Goal: Navigation & Orientation: Understand site structure

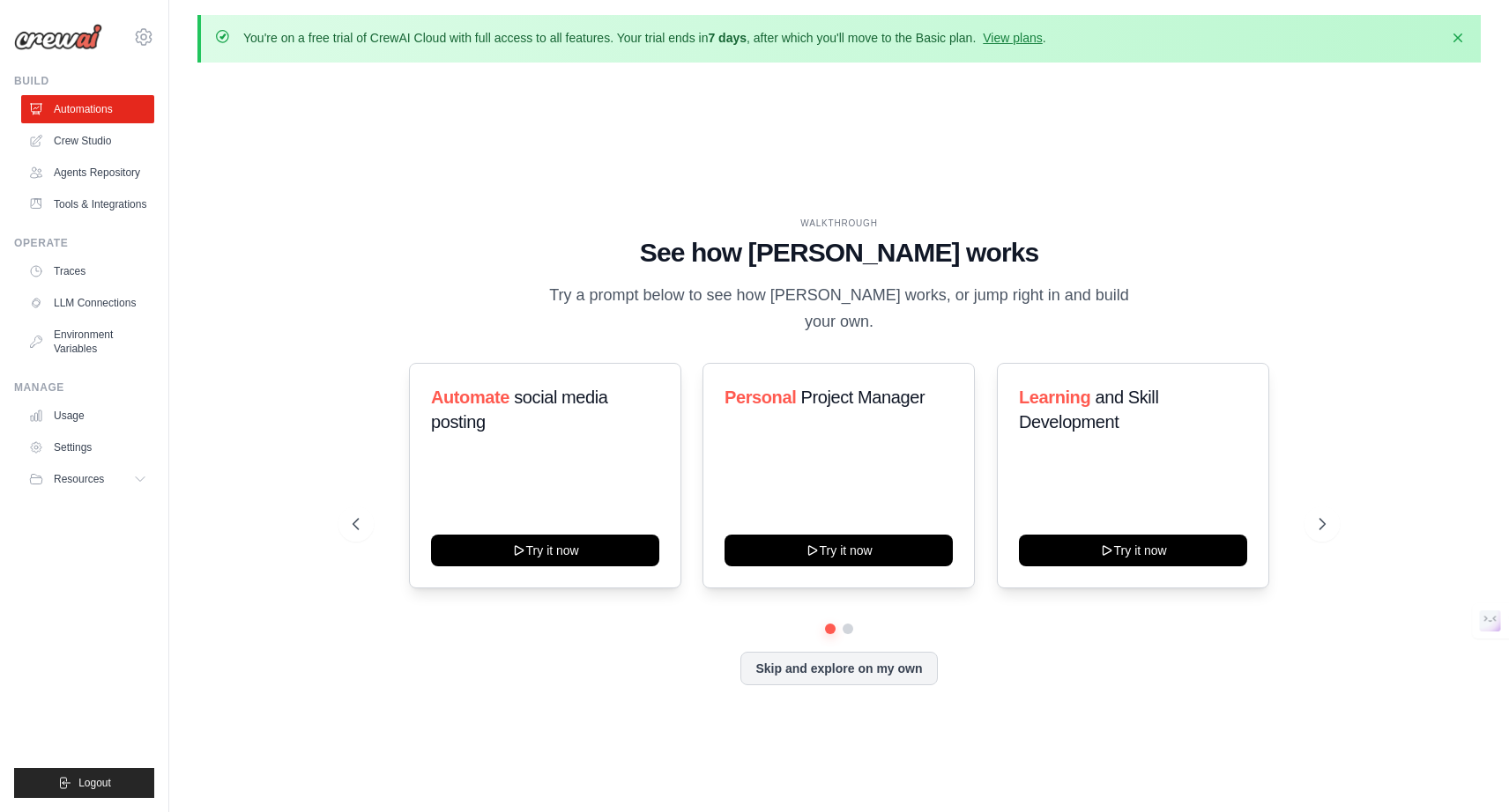
scroll to position [1, 0]
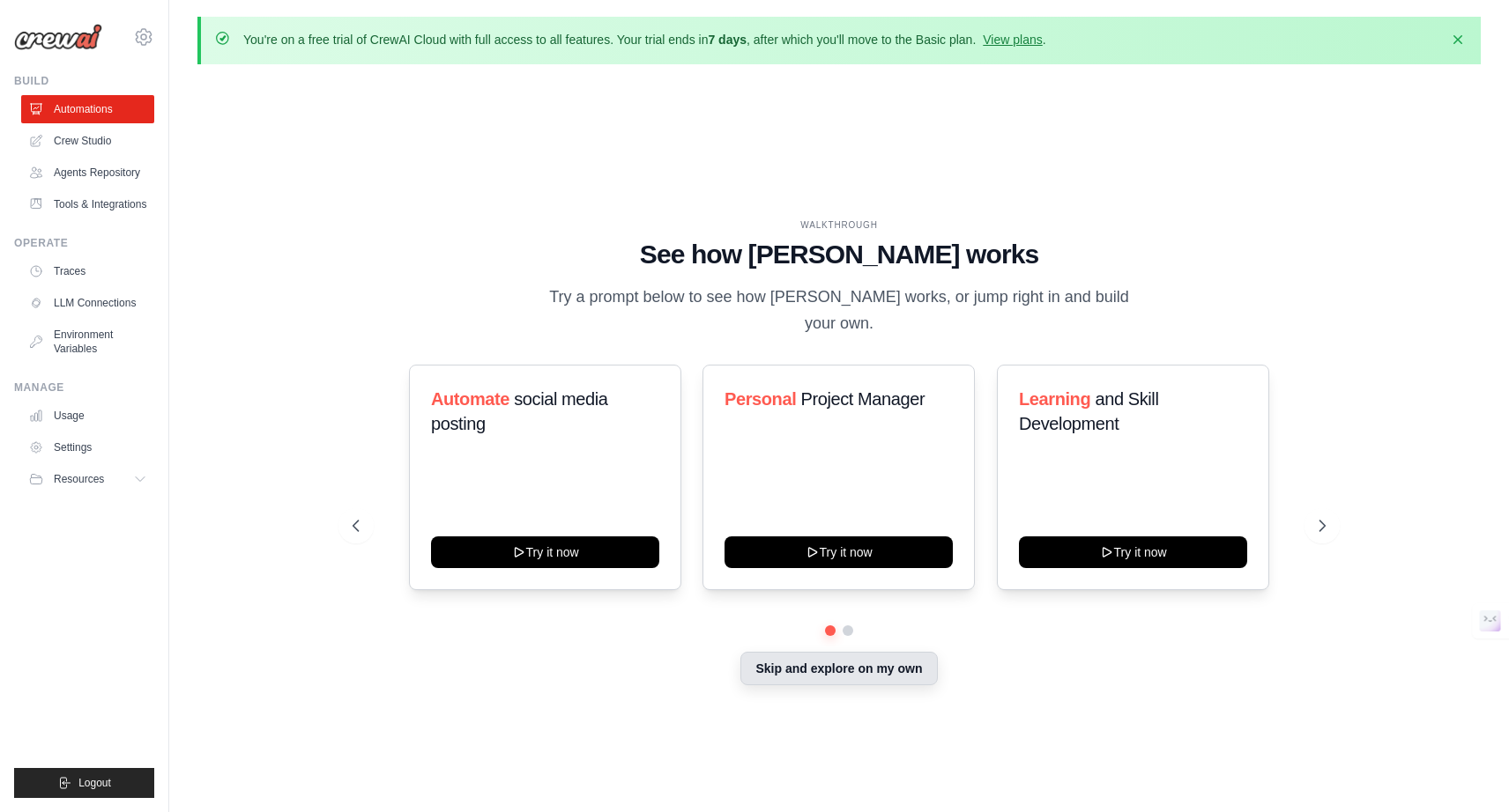
click at [830, 672] on button "Skip and explore on my own" at bounding box center [838, 669] width 196 height 34
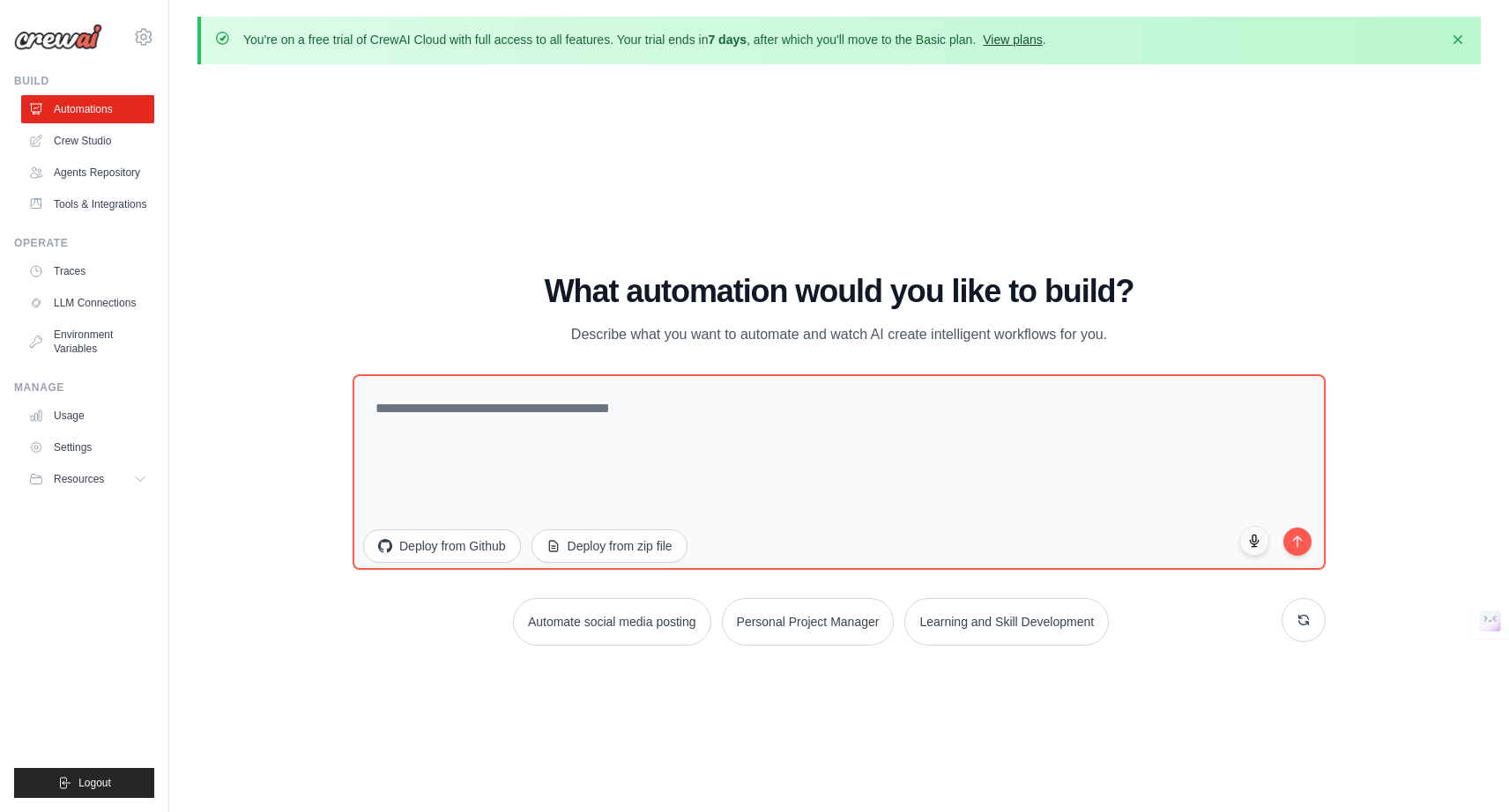
click at [1041, 39] on link "View plans" at bounding box center [1012, 40] width 59 height 14
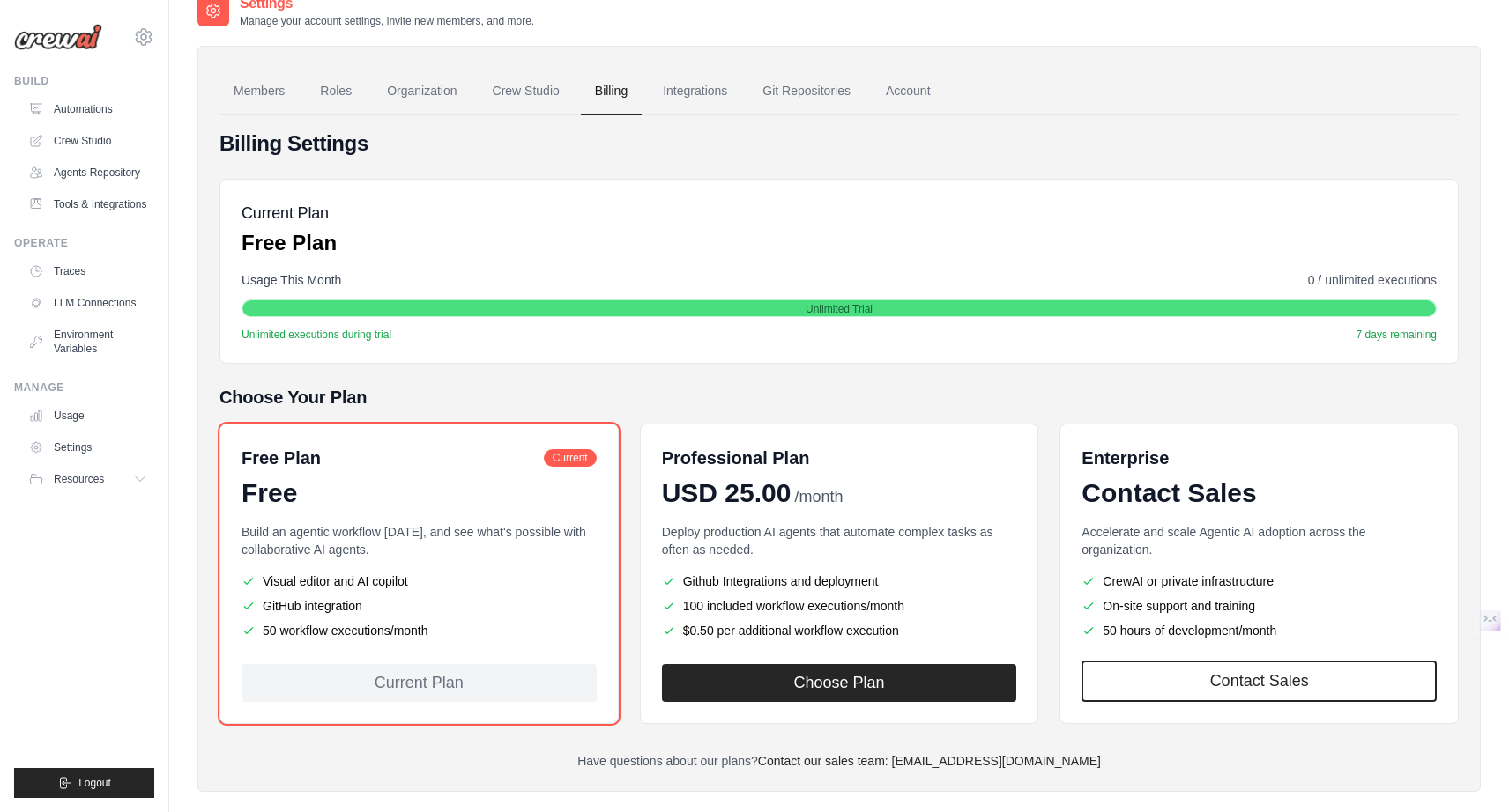
scroll to position [85, 0]
click at [90, 142] on link "Crew Studio" at bounding box center [90, 141] width 133 height 28
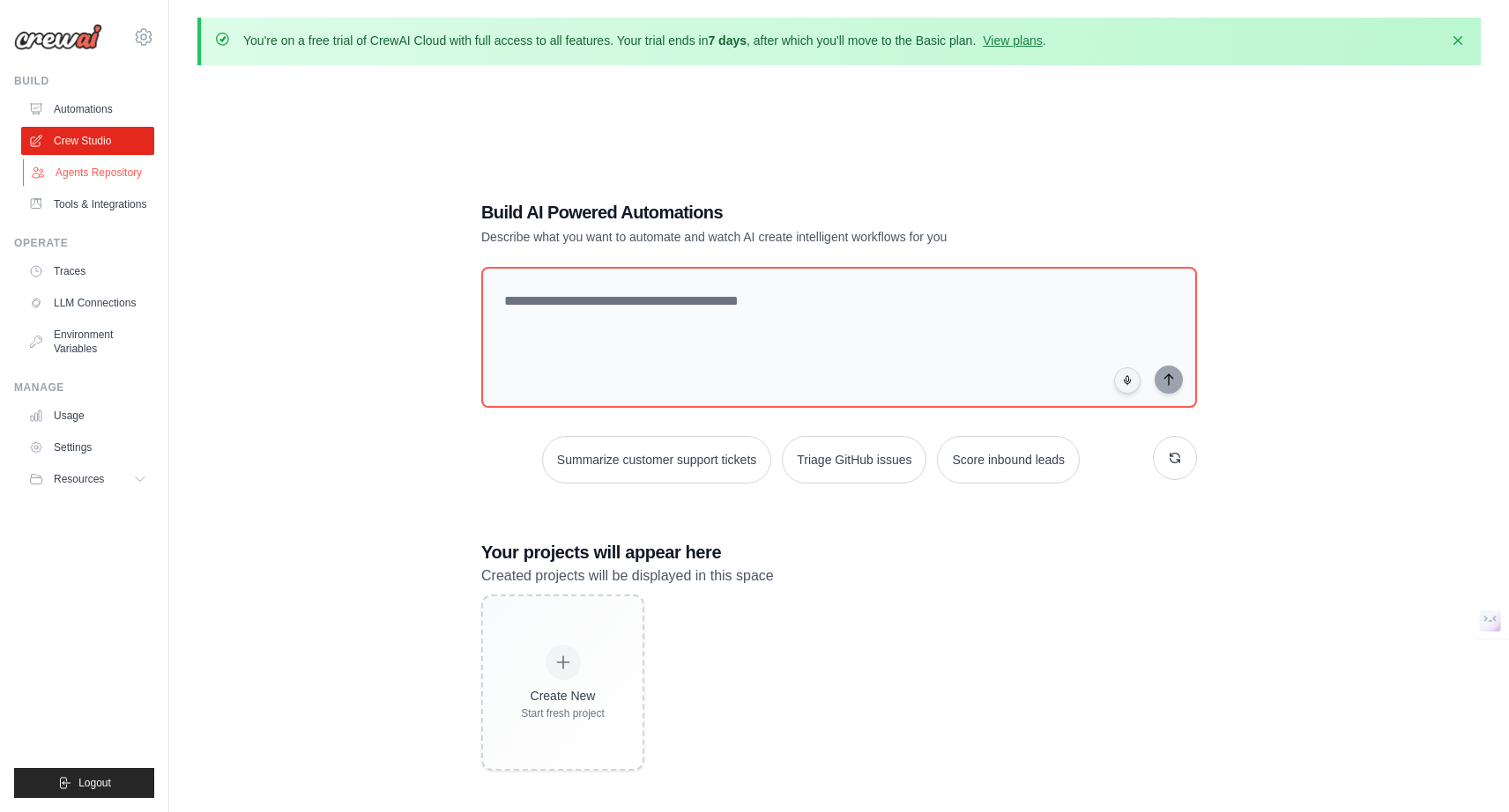
click at [127, 176] on link "Agents Repository" at bounding box center [90, 173] width 133 height 28
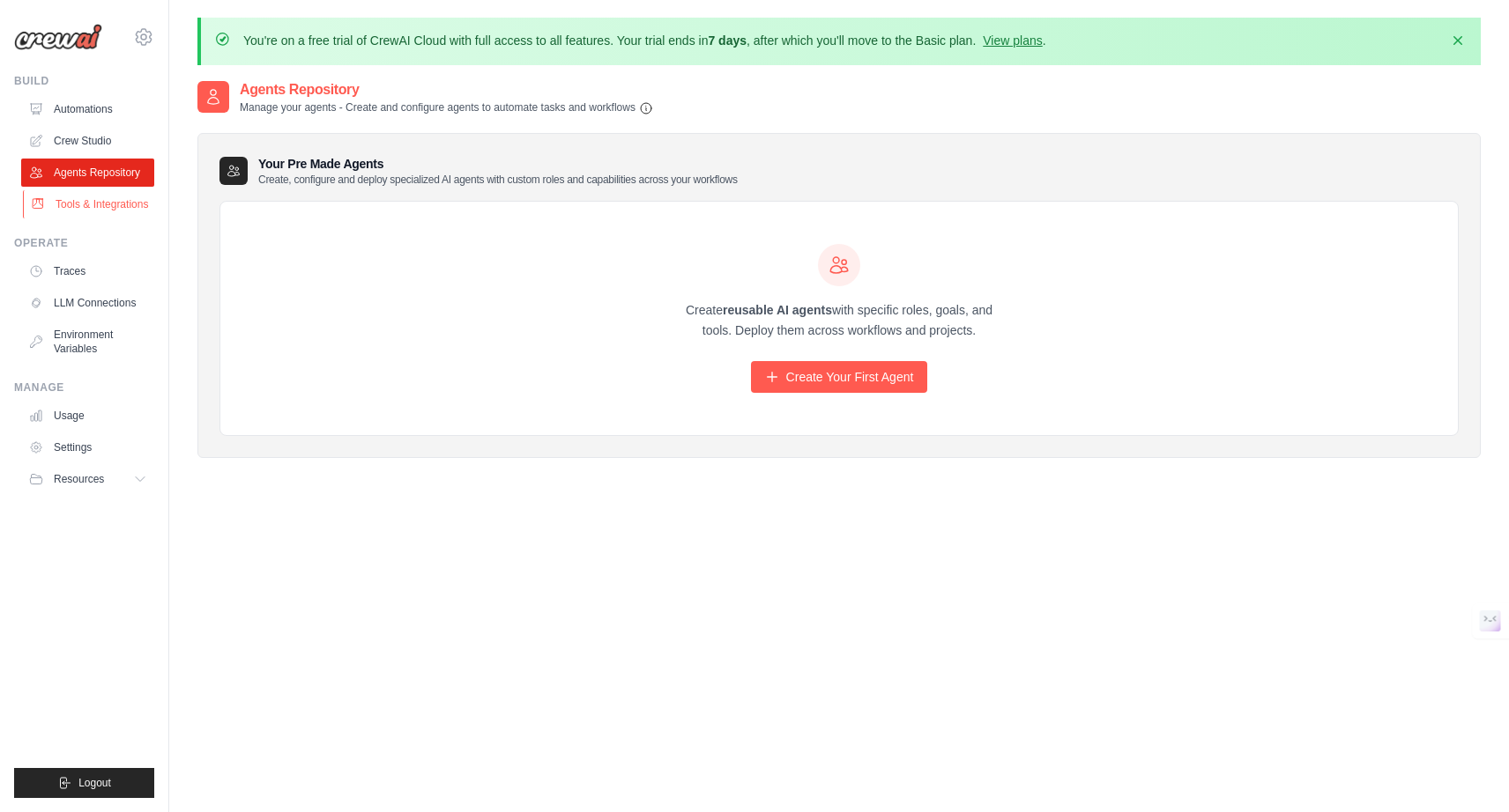
click at [91, 213] on link "Tools & Integrations" at bounding box center [90, 204] width 133 height 28
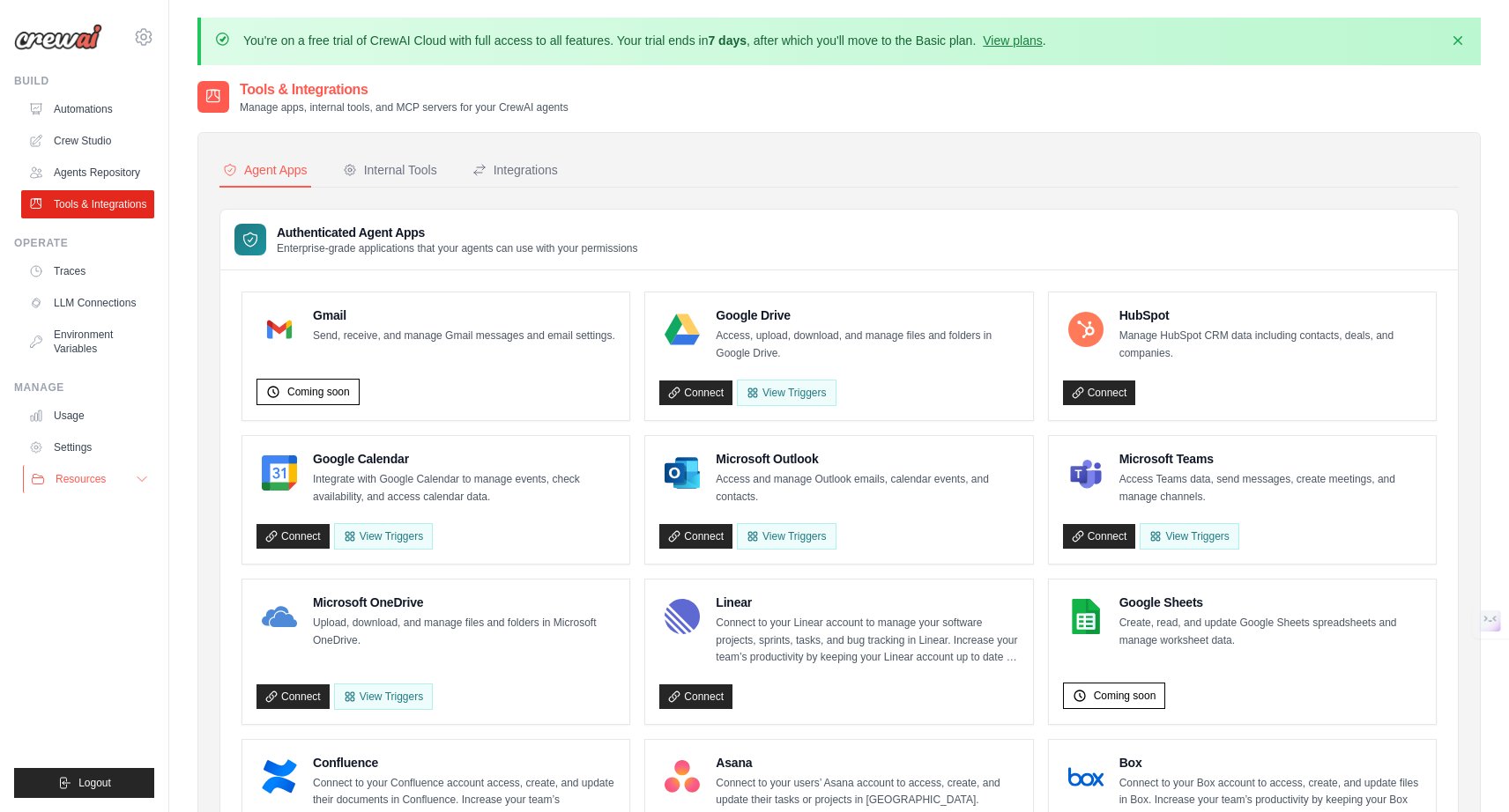
click at [137, 486] on icon at bounding box center [142, 479] width 14 height 14
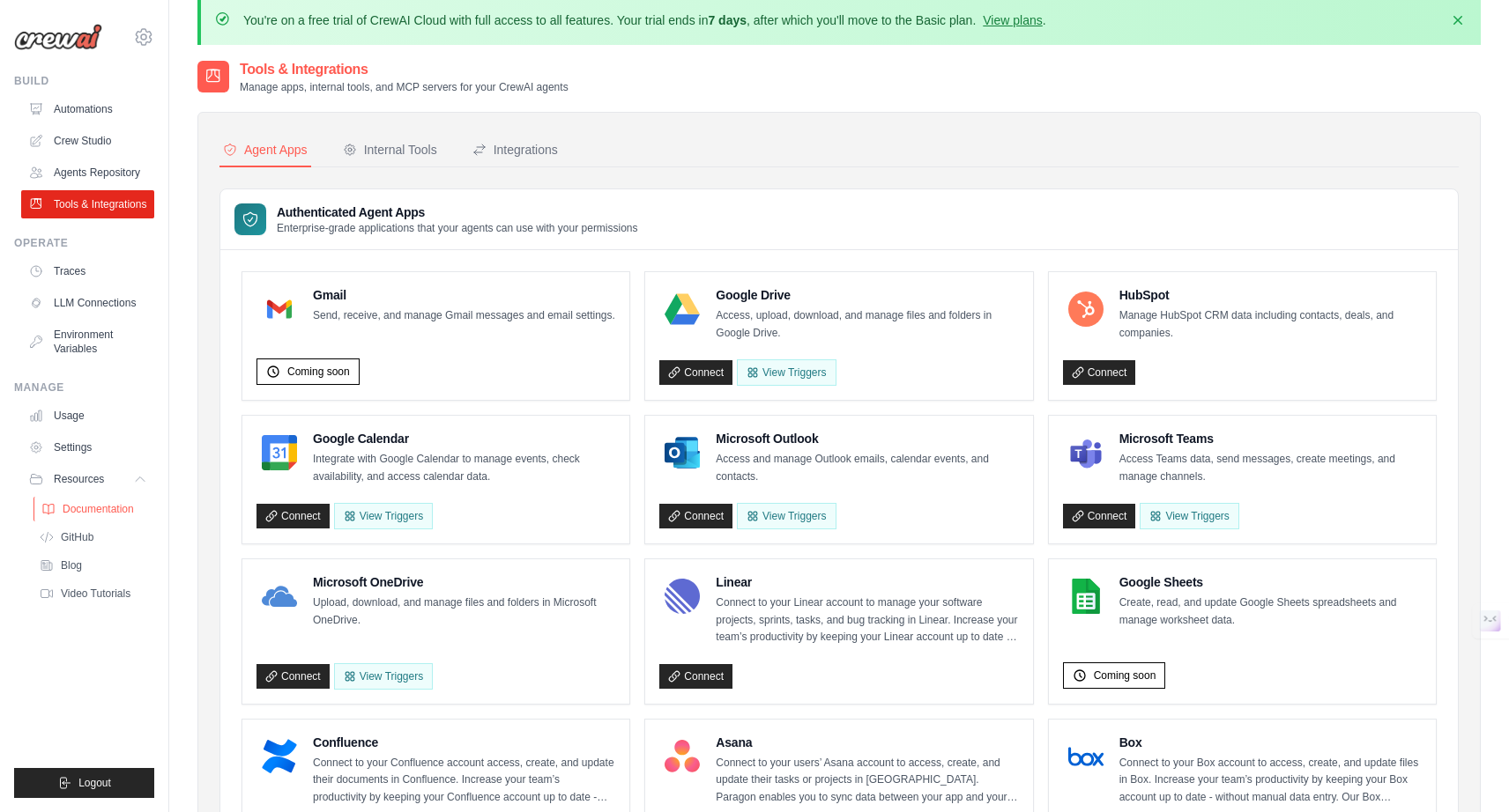
click at [115, 516] on span "Documentation" at bounding box center [98, 509] width 71 height 14
